Goal: Communication & Community: Answer question/provide support

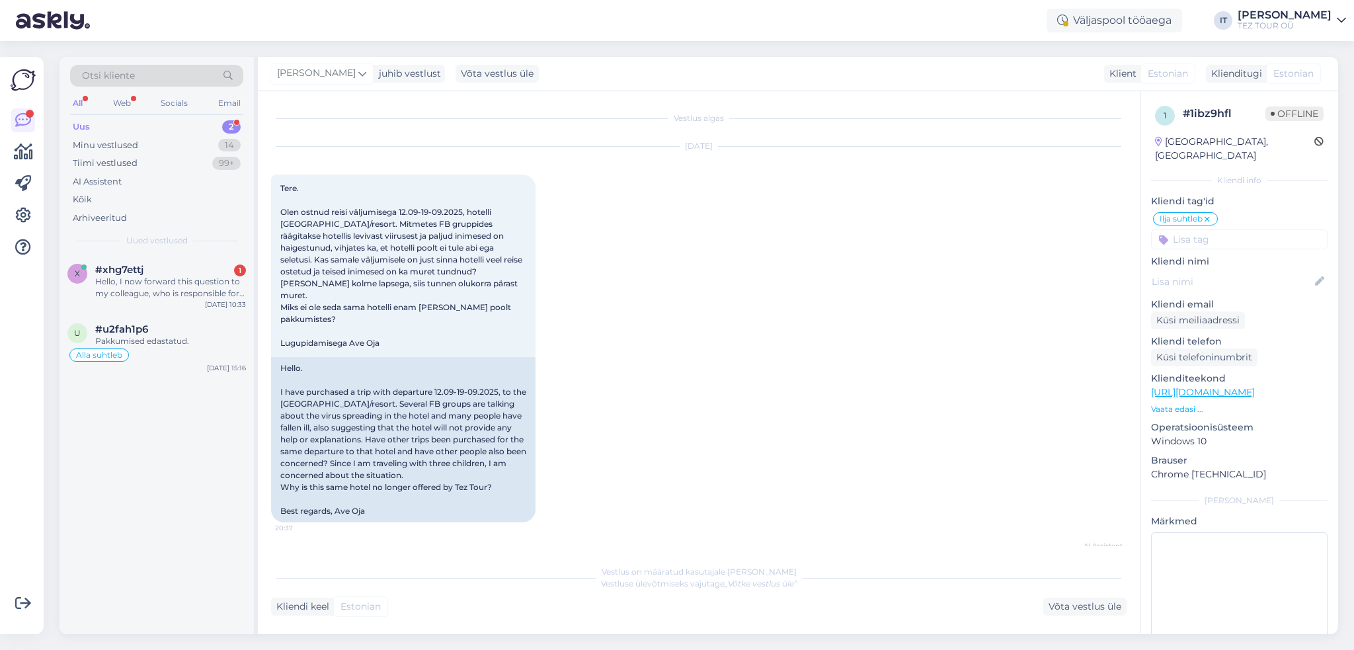
scroll to position [94, 0]
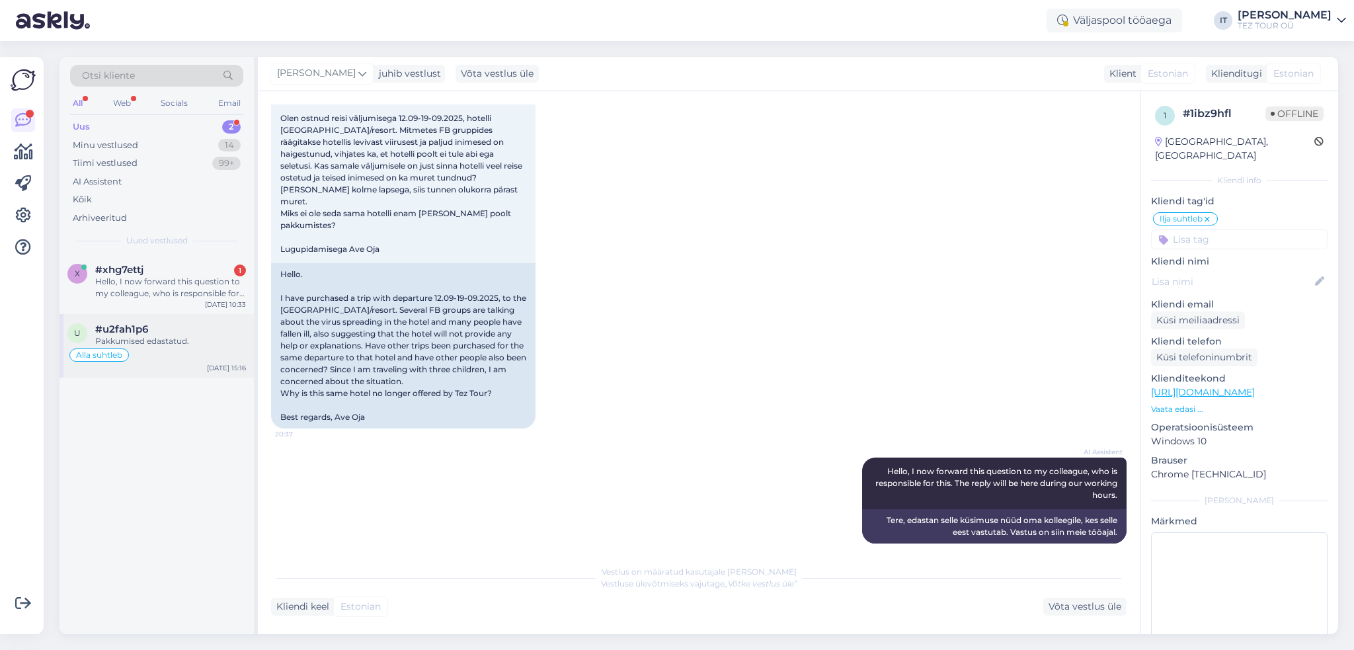
click at [197, 316] on div "u #u2fah1p6 Pakkumised edastatud. Alla suhtleb [DATE] 15:16" at bounding box center [156, 345] width 194 height 63
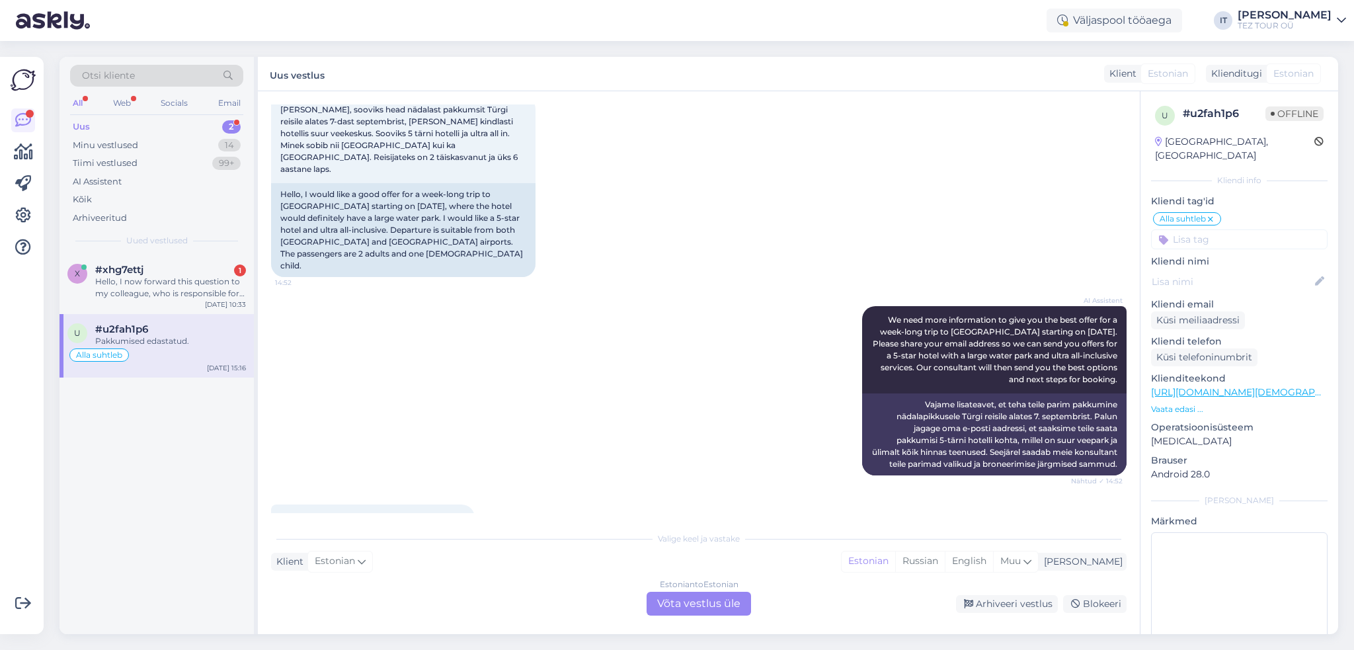
scroll to position [249, 0]
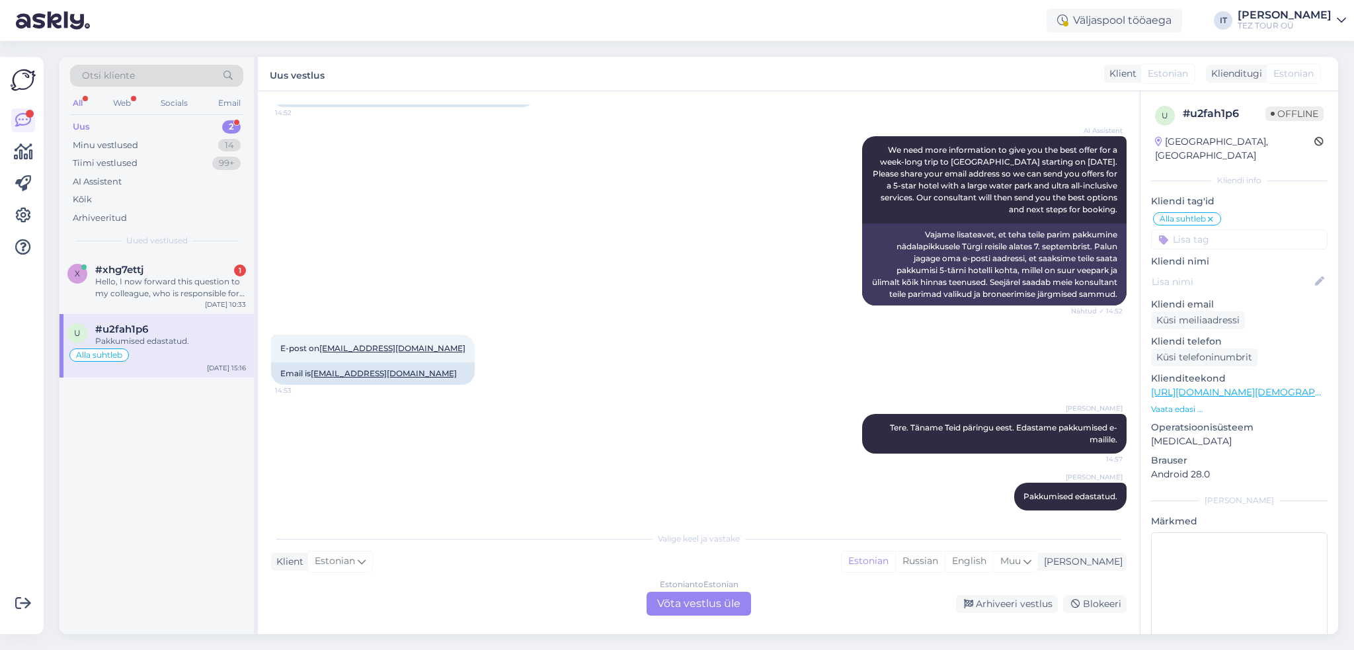
click at [683, 605] on div "Estonian to Estonian Võta vestlus üle" at bounding box center [698, 604] width 104 height 24
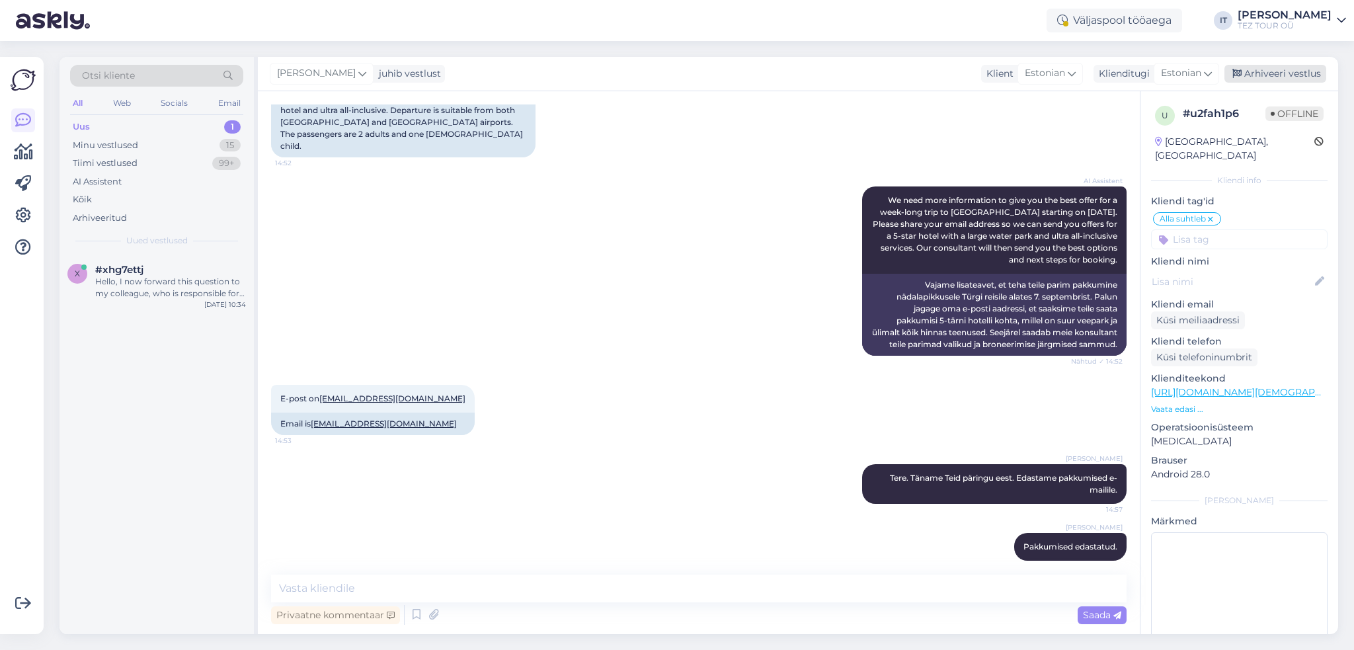
click at [1241, 71] on icon at bounding box center [1236, 73] width 9 height 9
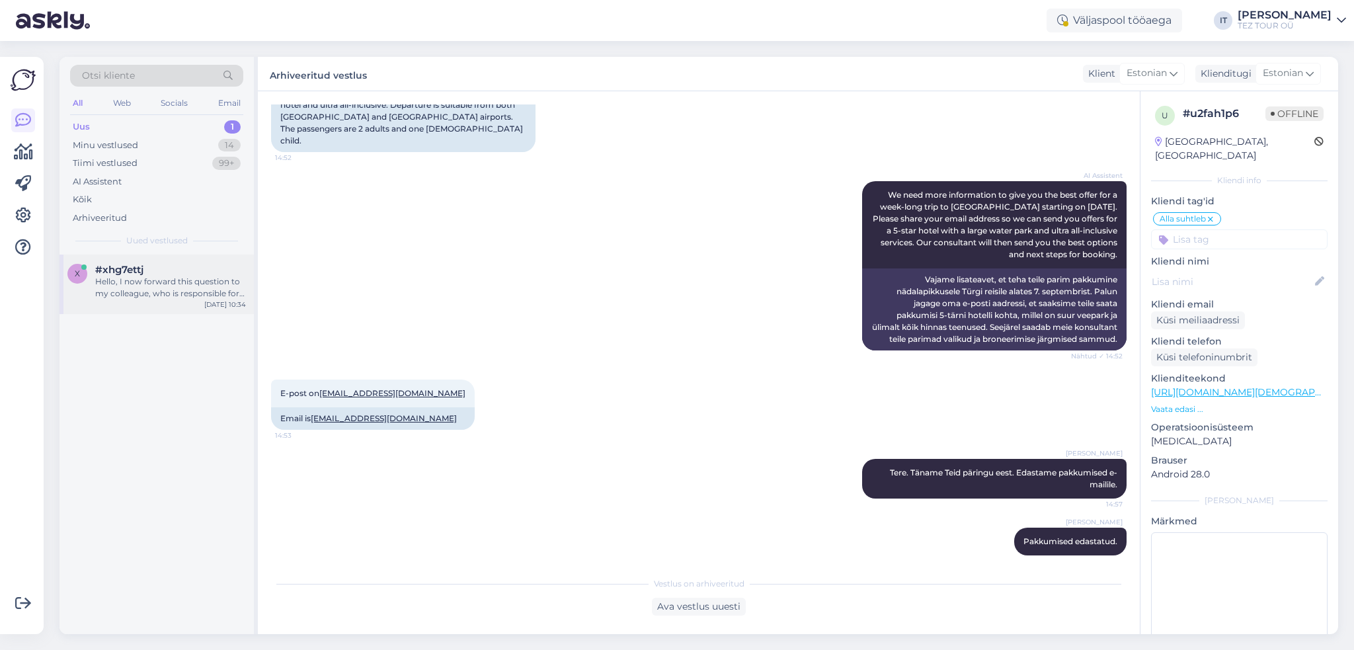
click at [153, 279] on div "Hello, I now forward this question to my colleague, who is responsible for this…" at bounding box center [170, 288] width 151 height 24
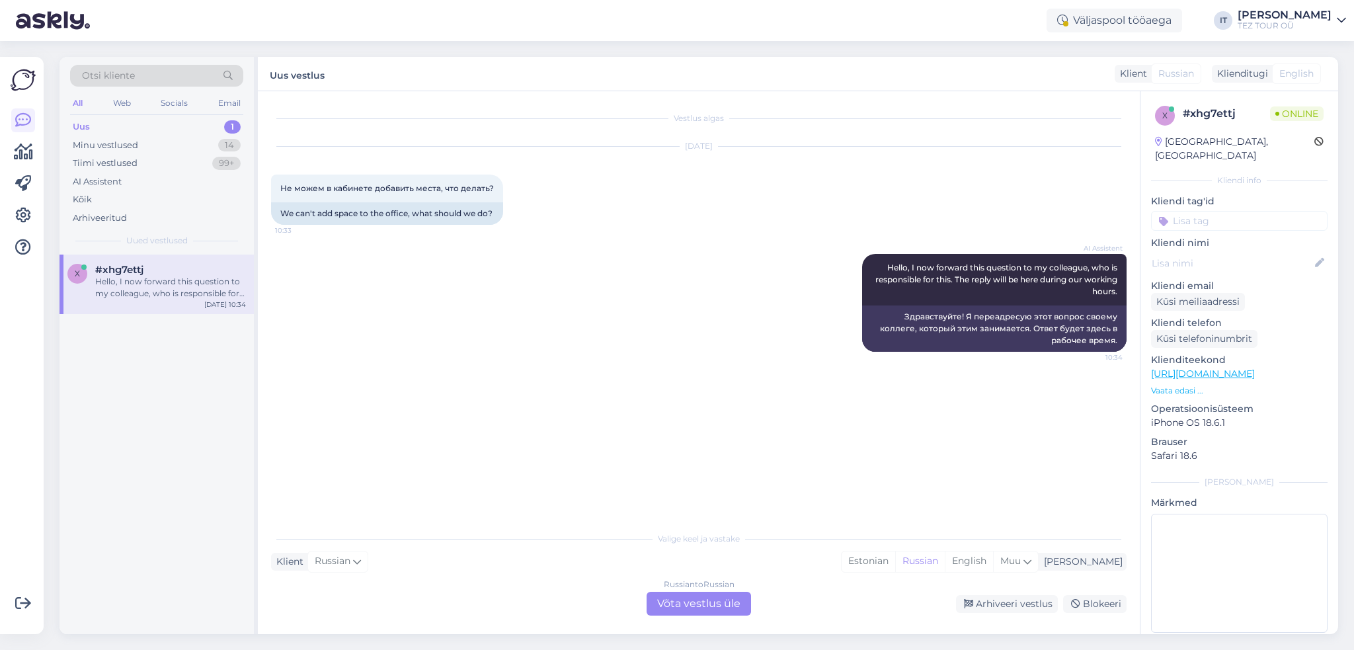
click at [693, 605] on div "Russian to Russian Võta vestlus üle" at bounding box center [698, 604] width 104 height 24
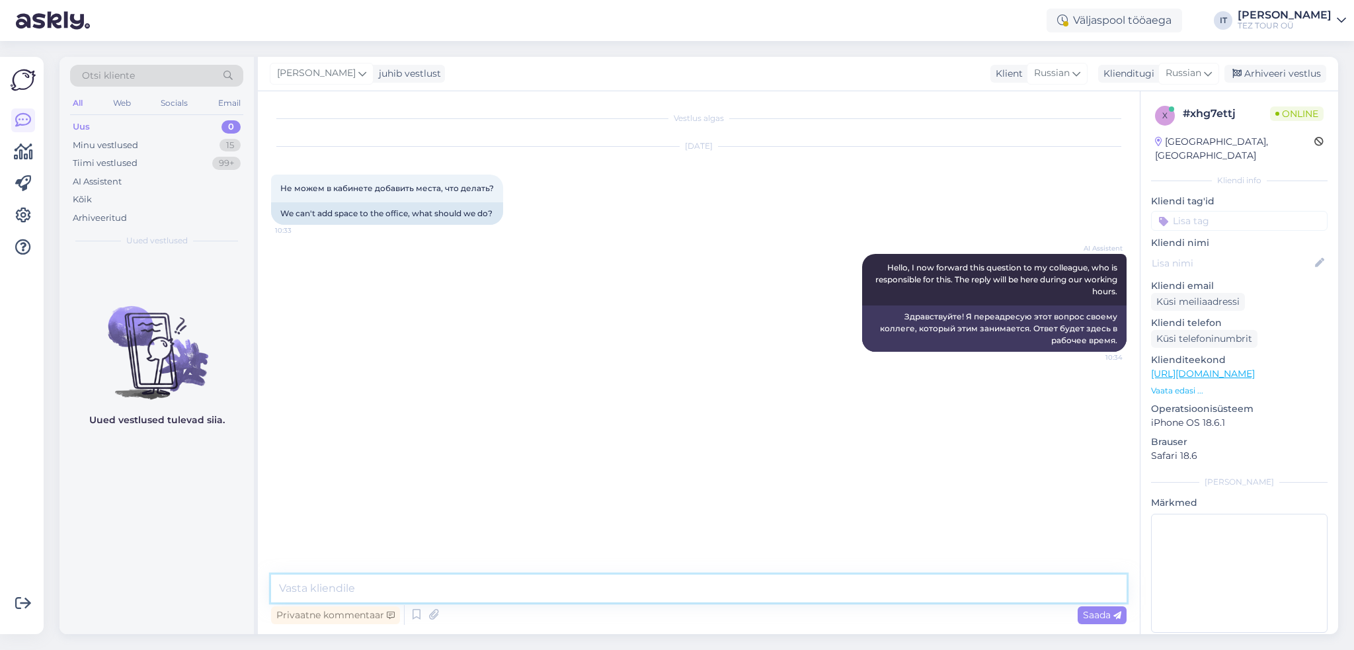
click at [611, 578] on textarea at bounding box center [698, 588] width 855 height 28
type textarea "Здравствуйте"
type textarea "Укажите пожалуйста номер бронирования"
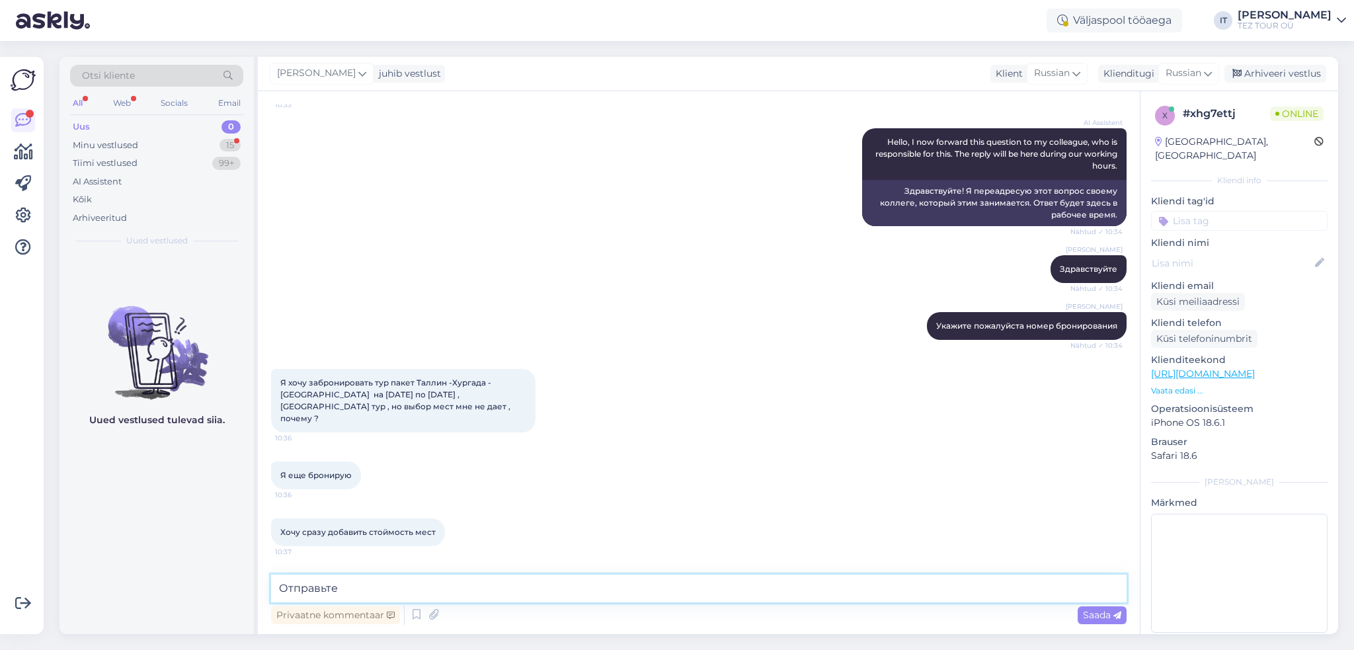
scroll to position [168, 0]
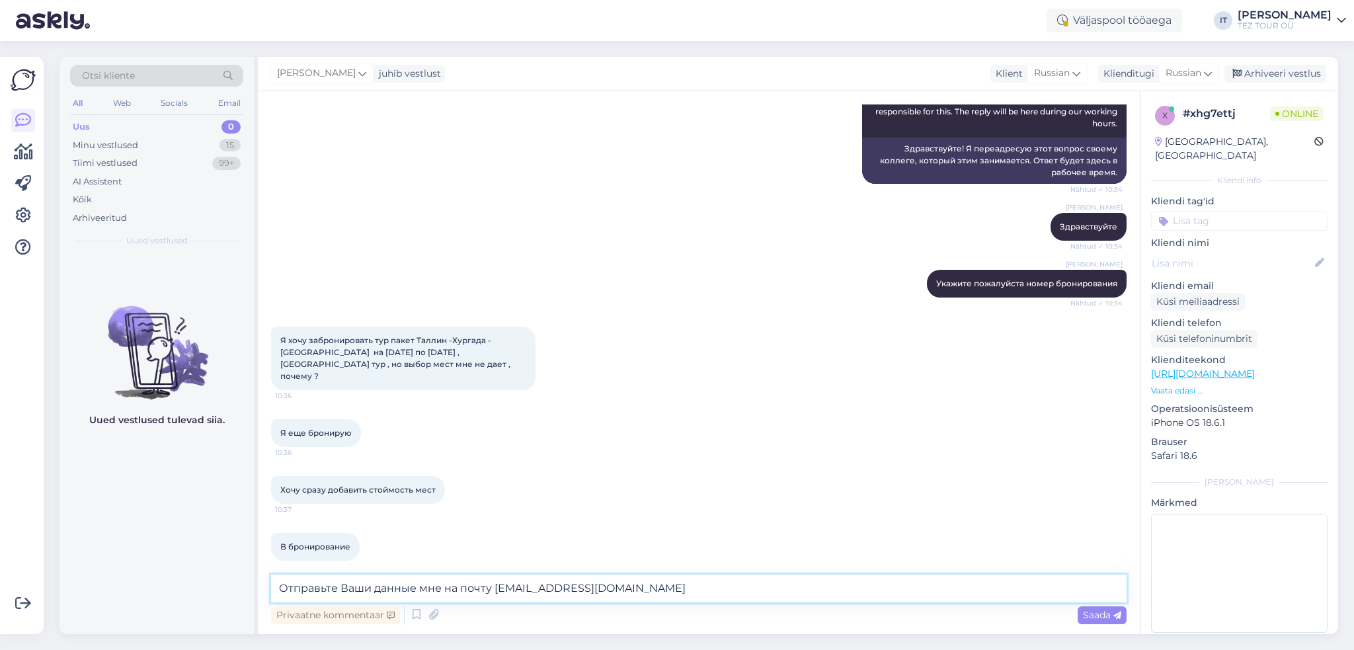
type textarea "Отправьте Ваши данные мне на почту [EMAIL_ADDRESS][DOMAIN_NAME]"
click at [375, 588] on textarea "Отправьте Ваши данные мне на почту [EMAIL_ADDRESS][DOMAIN_NAME]" at bounding box center [698, 588] width 855 height 28
click at [632, 586] on textarea "Отправьте Ваши данные мне на почту [EMAIL_ADDRESS][DOMAIN_NAME]" at bounding box center [698, 588] width 855 height 28
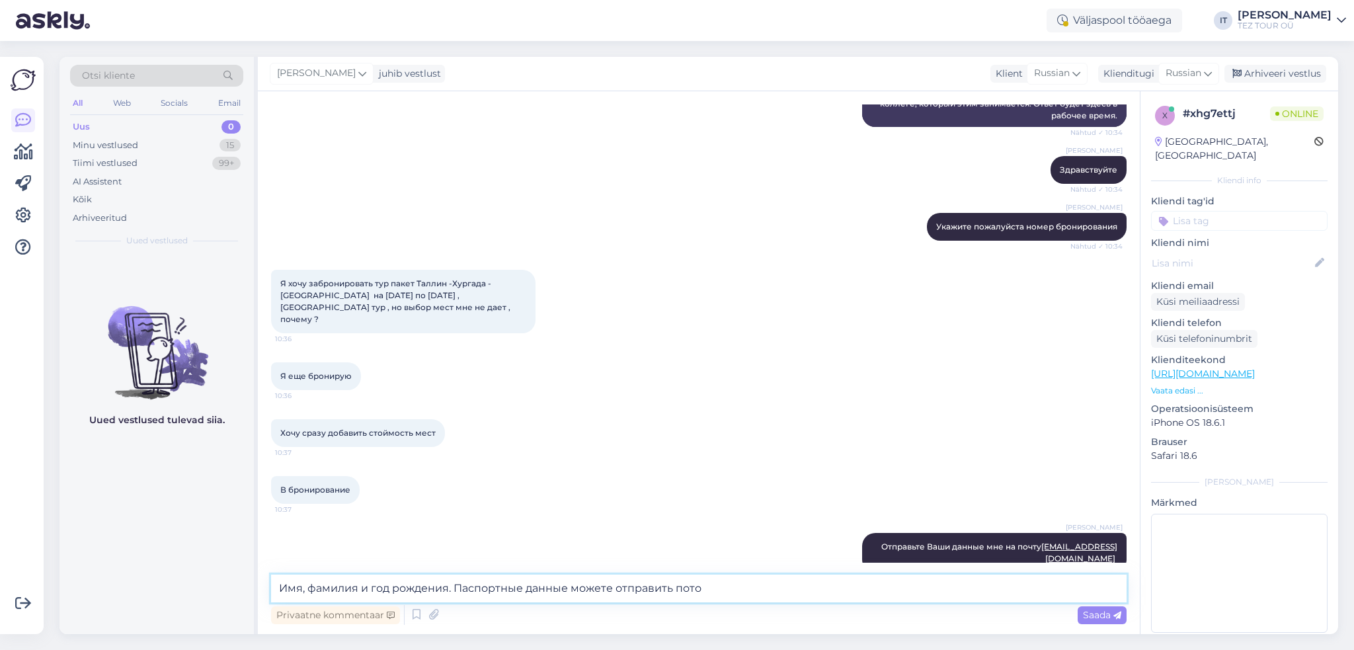
type textarea "Имя, фамилия и год рождения. Паспортные данные можете отправить потом"
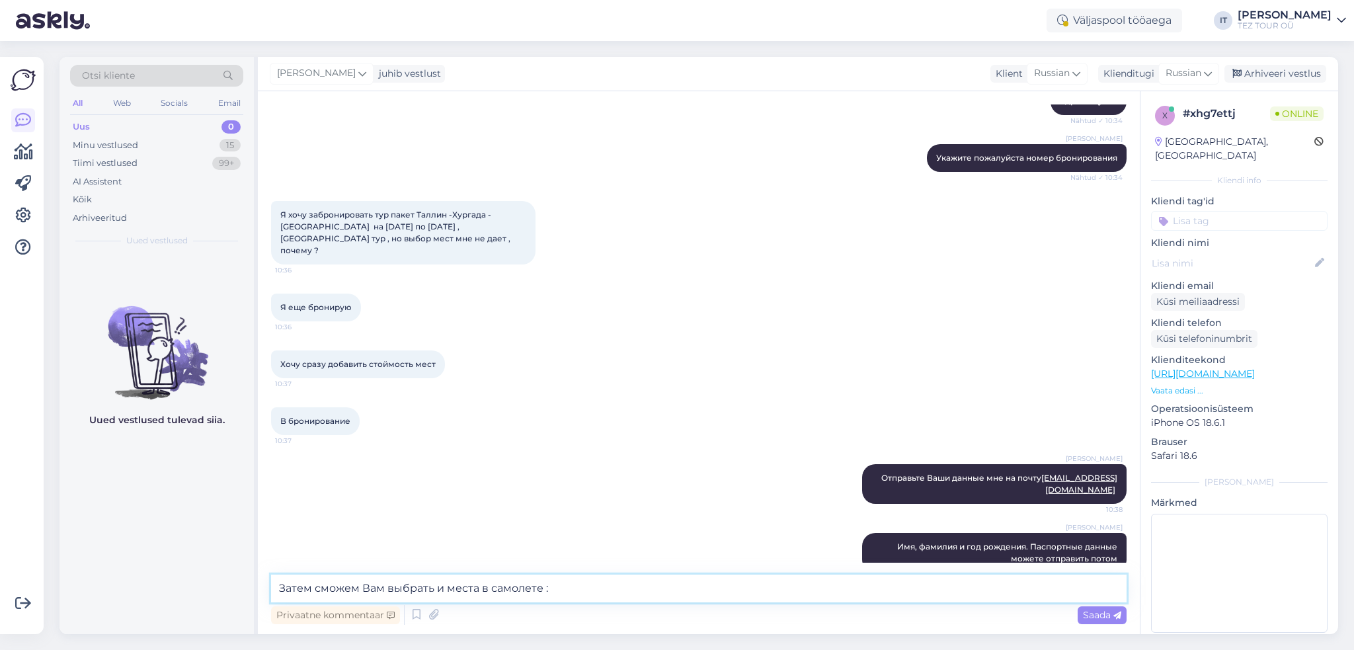
type textarea "Затем сможем Вам выбрать и места в самолете :)"
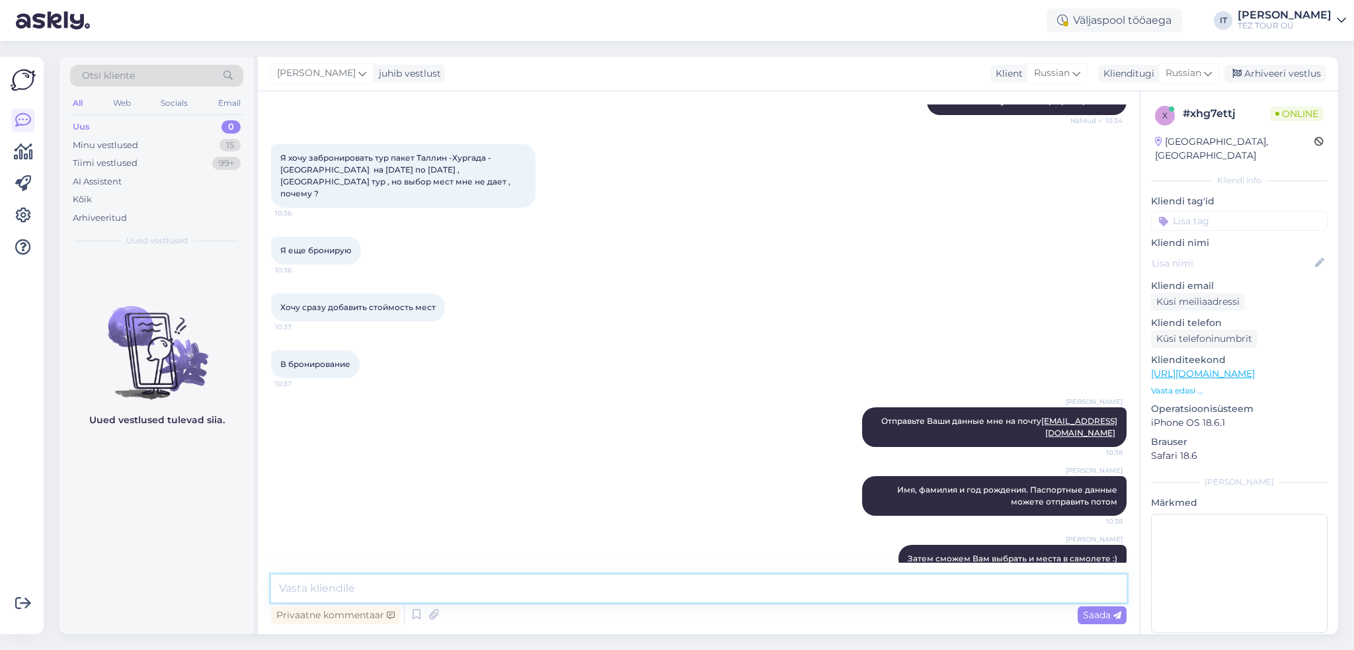
click at [550, 586] on textarea at bounding box center [698, 588] width 855 height 28
click at [928, 595] on textarea at bounding box center [698, 588] width 855 height 28
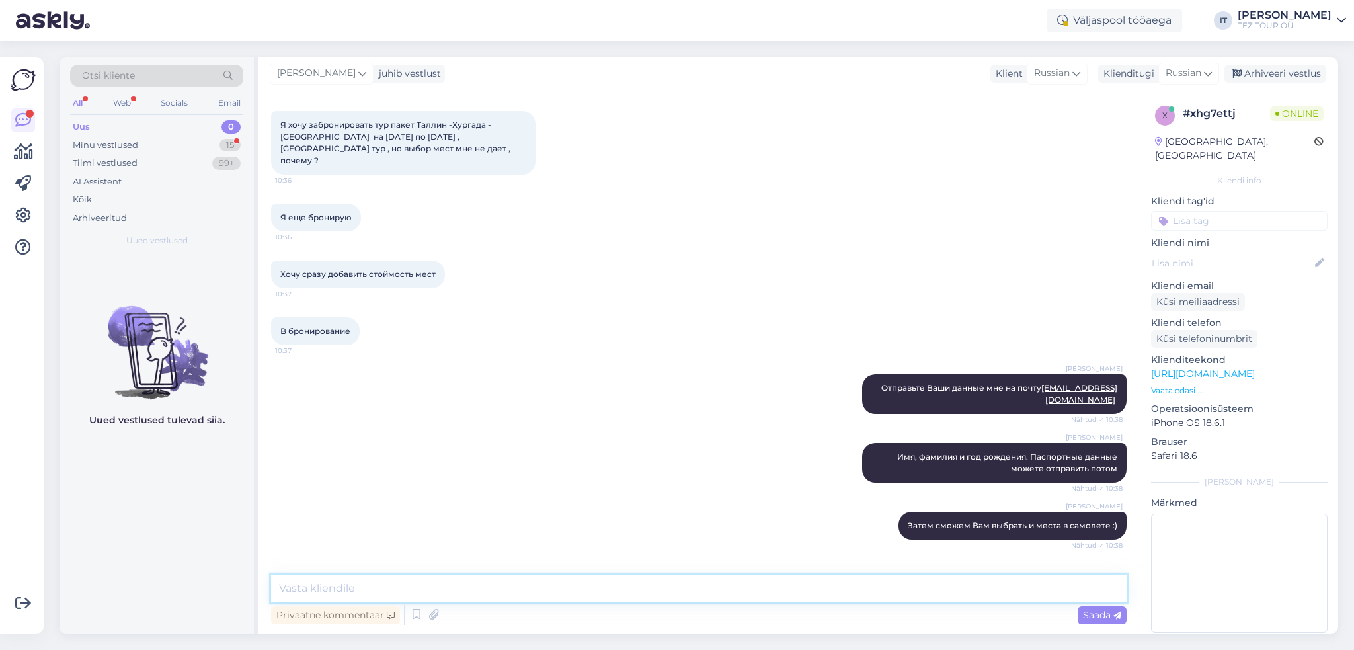
scroll to position [407, 0]
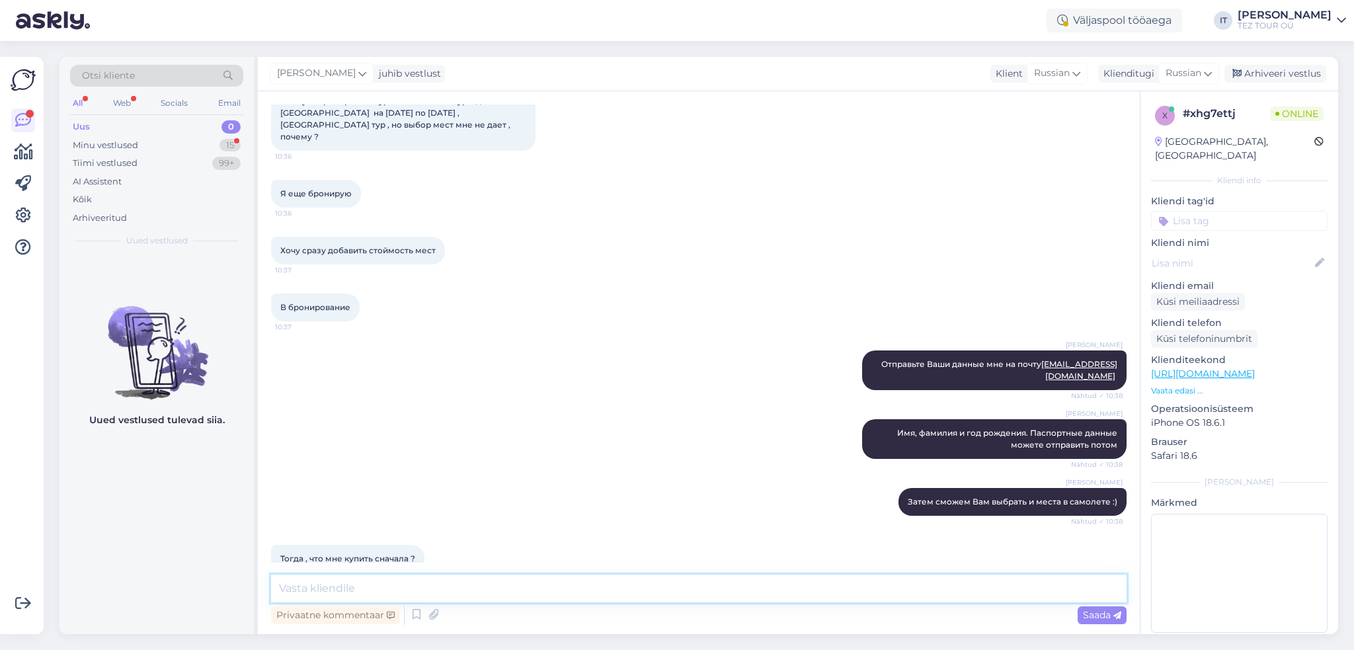
click at [532, 584] on textarea at bounding box center [698, 588] width 855 height 28
type textarea "Вы производили оплату?"
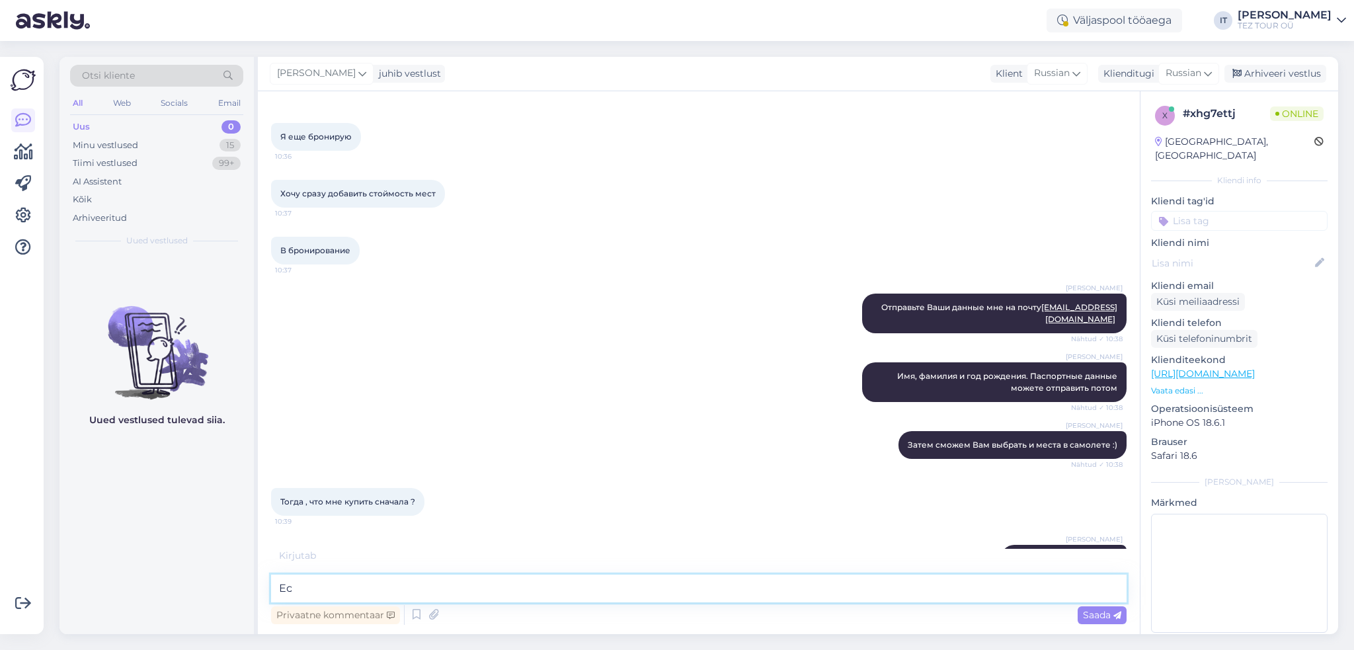
type textarea "[PERSON_NAME]"
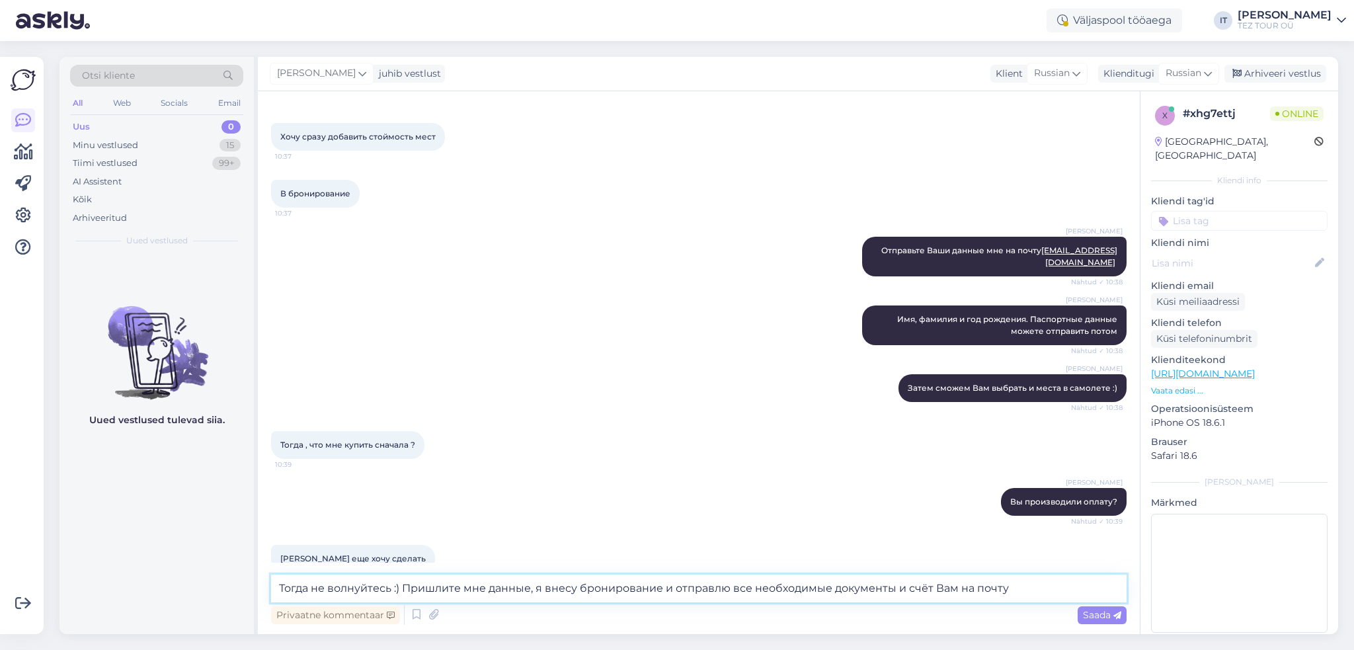
type textarea "Тогда не волнуйтесь :) Пришлите мне данные, я внесу бронирование и отправлю все…"
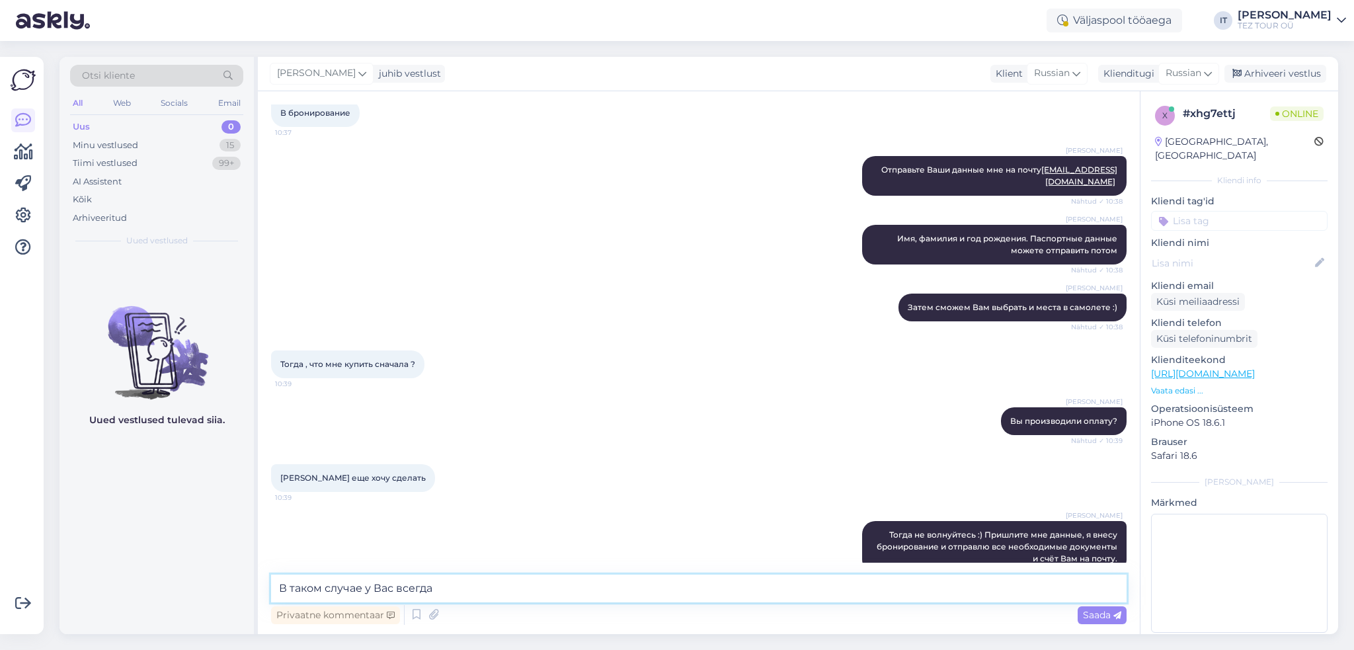
click at [395, 584] on textarea "В таком случае у Вас всегда" at bounding box center [698, 588] width 855 height 28
click at [549, 575] on textarea "В таком случае у Вас также всегда" at bounding box center [698, 588] width 855 height 28
type textarea "В таком случае у Вас также всегда будет личный консультант, к которому можете о…"
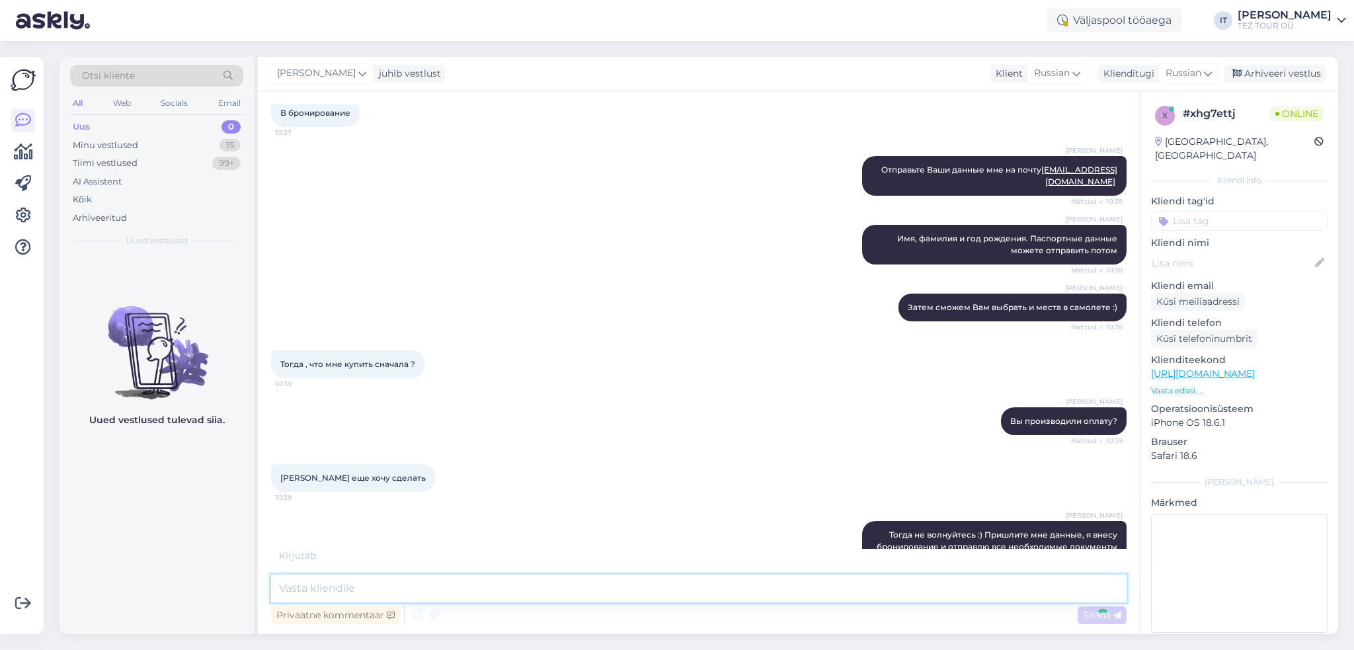
scroll to position [682, 0]
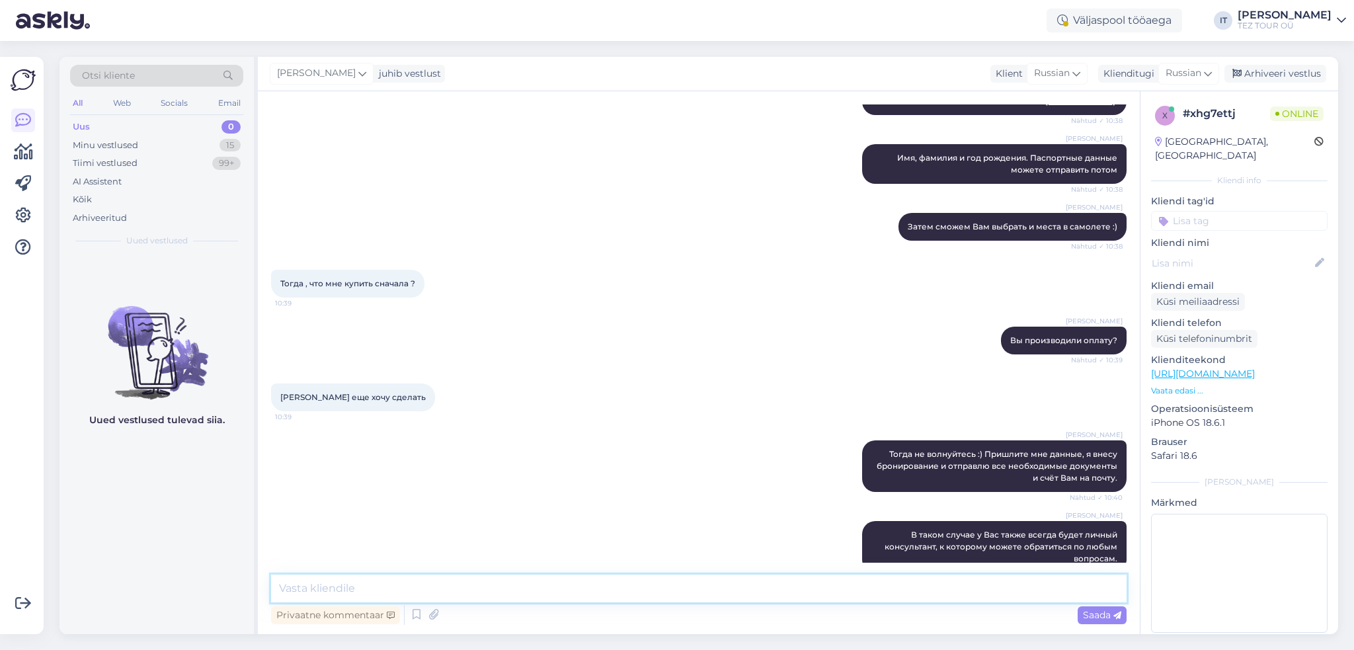
click at [849, 600] on textarea at bounding box center [698, 588] width 855 height 28
click at [861, 586] on textarea at bounding box center [698, 588] width 855 height 28
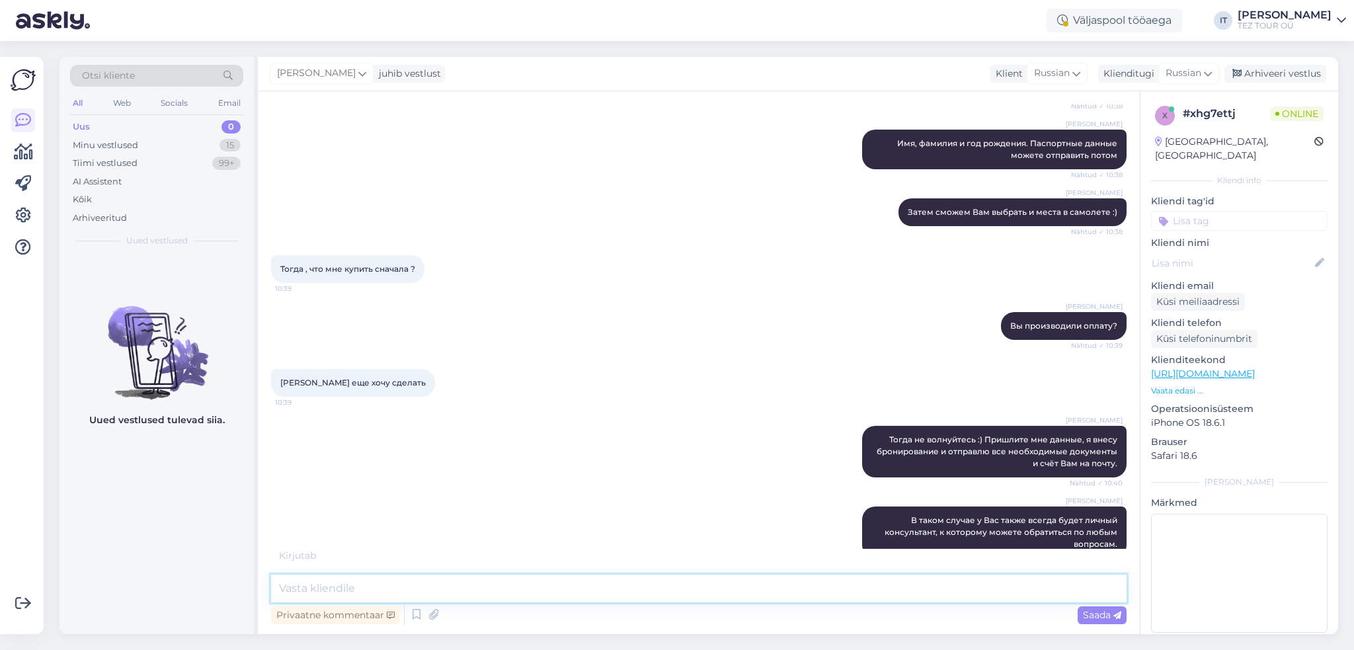
scroll to position [739, 0]
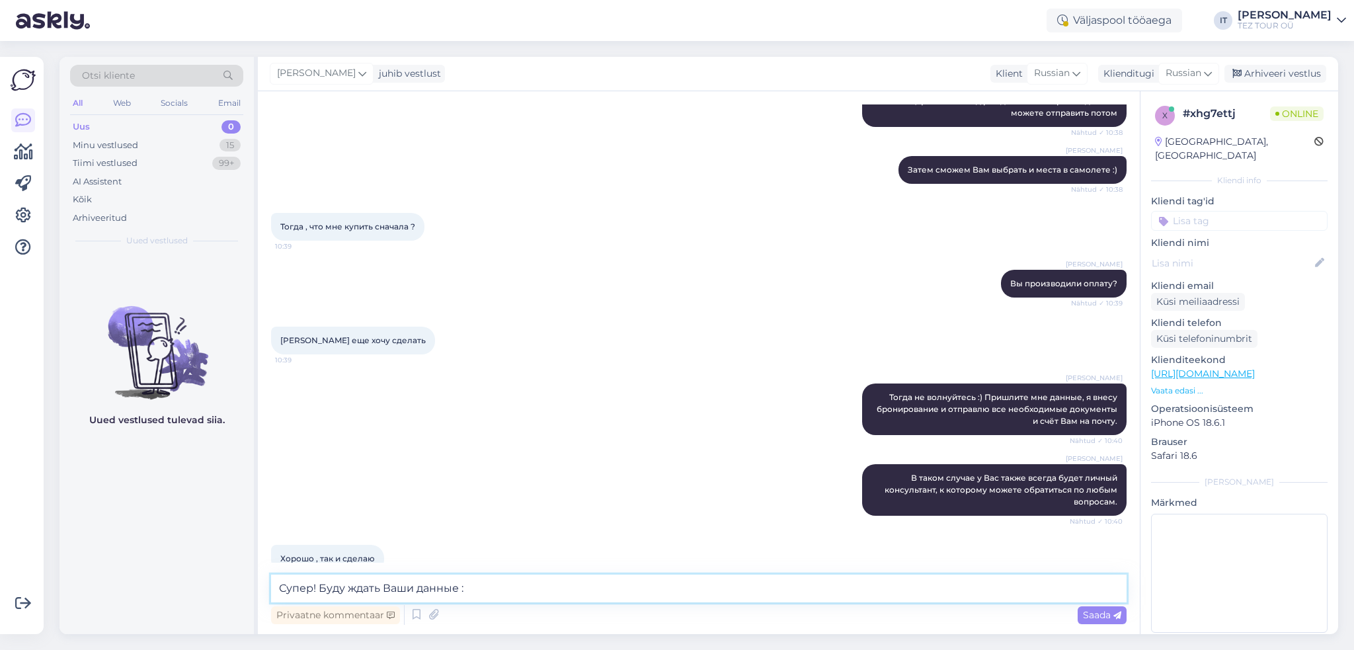
type textarea "Супер! Буду ждать Ваши данные :)"
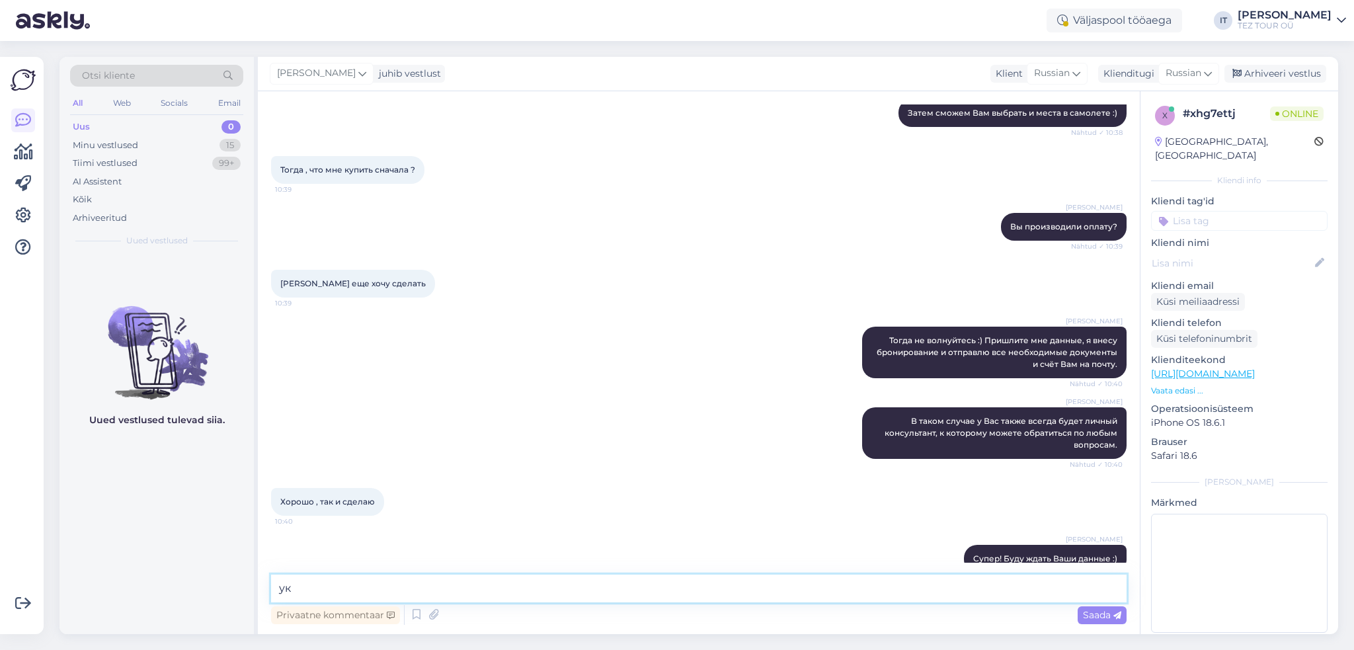
type textarea "у"
type textarea "Не забудьте также указать отель :)"
